Goal: Task Accomplishment & Management: Use online tool/utility

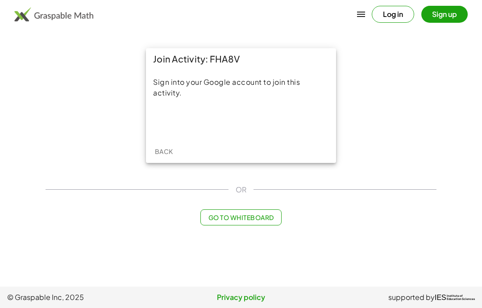
click at [264, 124] on div "Sign in with Google. Opens in new tab" at bounding box center [241, 122] width 82 height 20
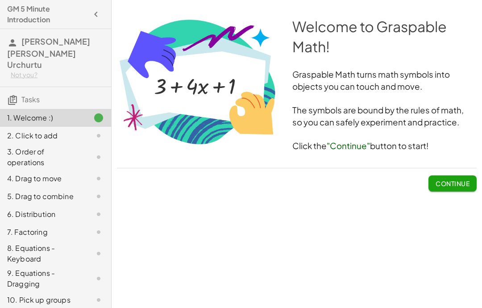
click at [445, 182] on span "Continue" at bounding box center [453, 184] width 34 height 8
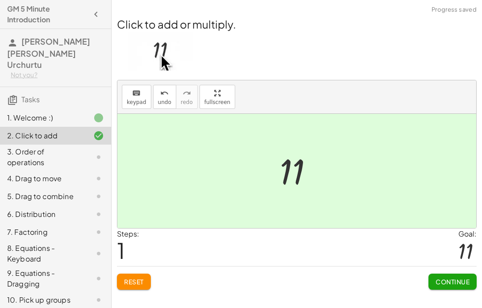
click at [452, 282] on span "Continue" at bounding box center [453, 282] width 34 height 8
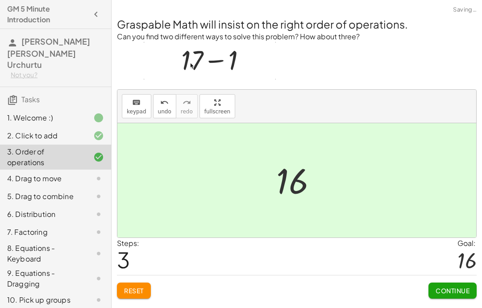
click at [463, 292] on span "Continue" at bounding box center [453, 291] width 34 height 8
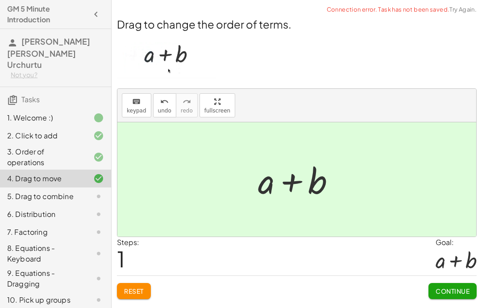
click at [454, 297] on button "Continue" at bounding box center [453, 291] width 48 height 16
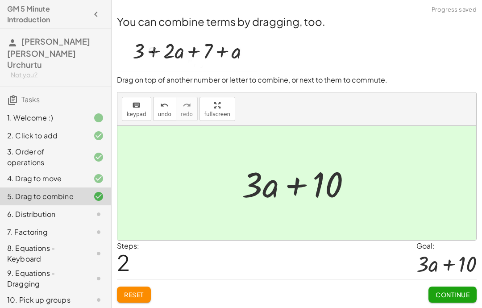
click at [458, 298] on span "Continue" at bounding box center [453, 295] width 34 height 8
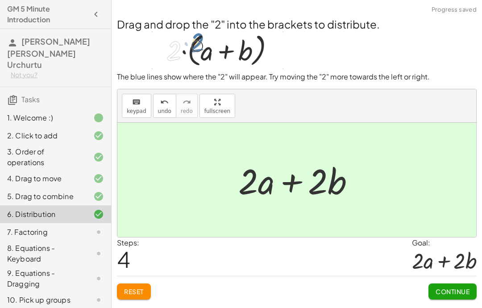
click at [463, 291] on span "Continue" at bounding box center [453, 292] width 34 height 8
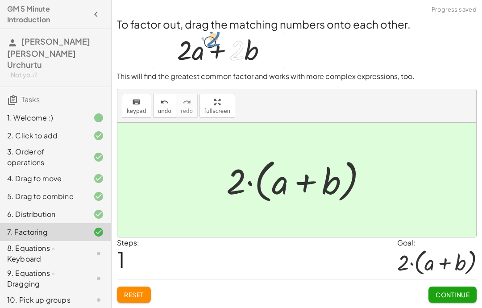
click at [453, 300] on button "Continue" at bounding box center [453, 295] width 48 height 16
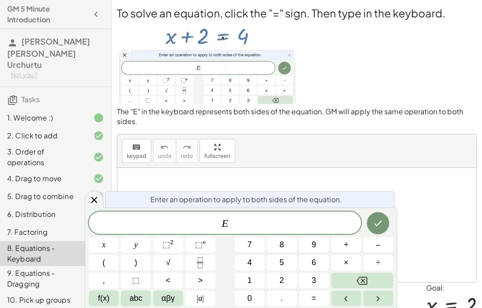
click at [378, 241] on span "–" at bounding box center [378, 245] width 4 height 12
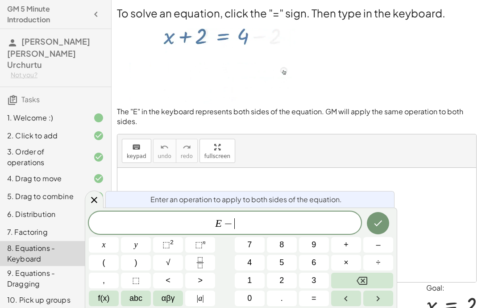
click at [247, 243] on button "7" at bounding box center [250, 245] width 30 height 16
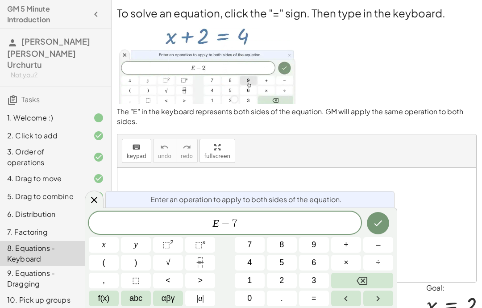
click at [364, 279] on icon "Backspace" at bounding box center [362, 281] width 11 height 11
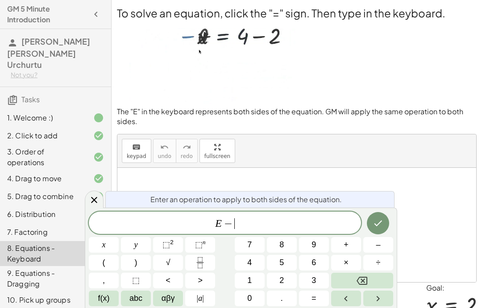
click at [287, 279] on button "2" at bounding box center [282, 281] width 30 height 16
click at [377, 224] on icon "Done" at bounding box center [378, 223] width 11 height 11
